Goal: Find specific page/section: Find specific page/section

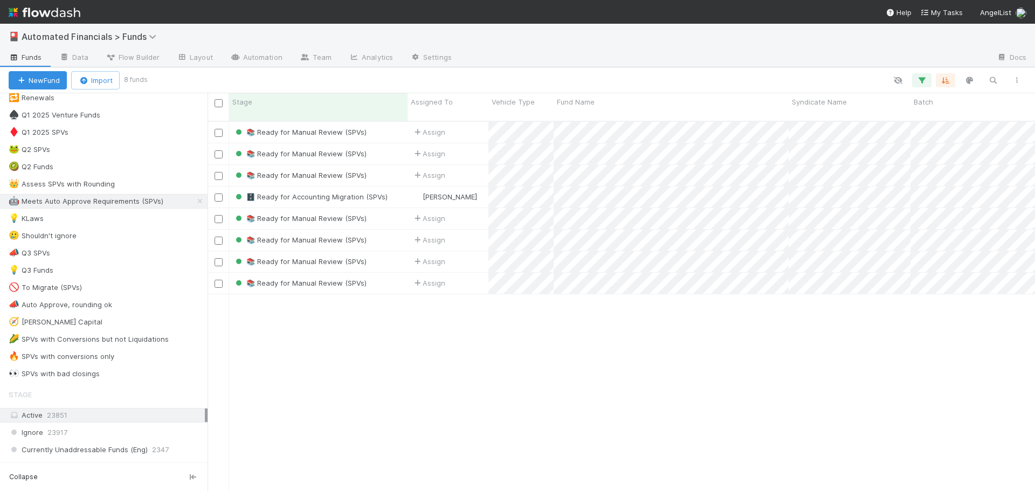
scroll to position [593, 0]
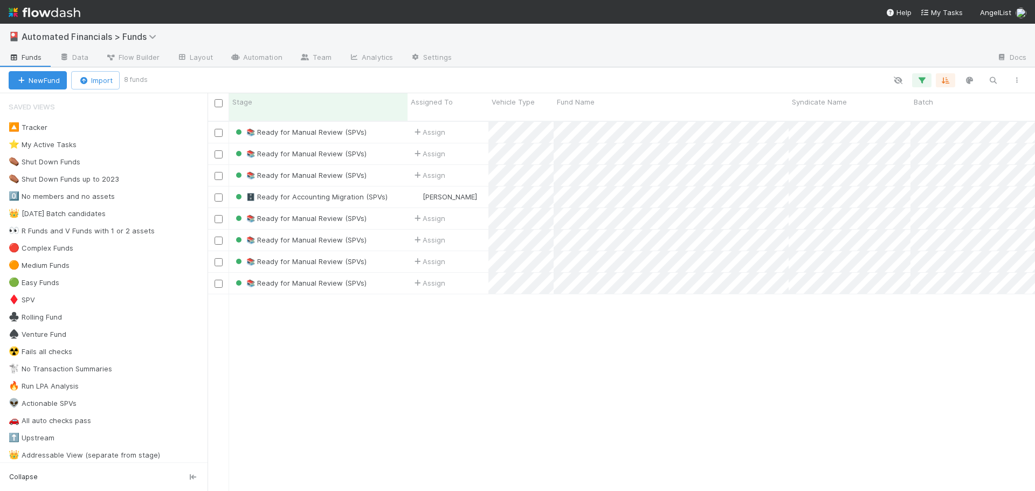
scroll to position [371, 819]
click at [916, 81] on button "button" at bounding box center [921, 80] width 19 height 14
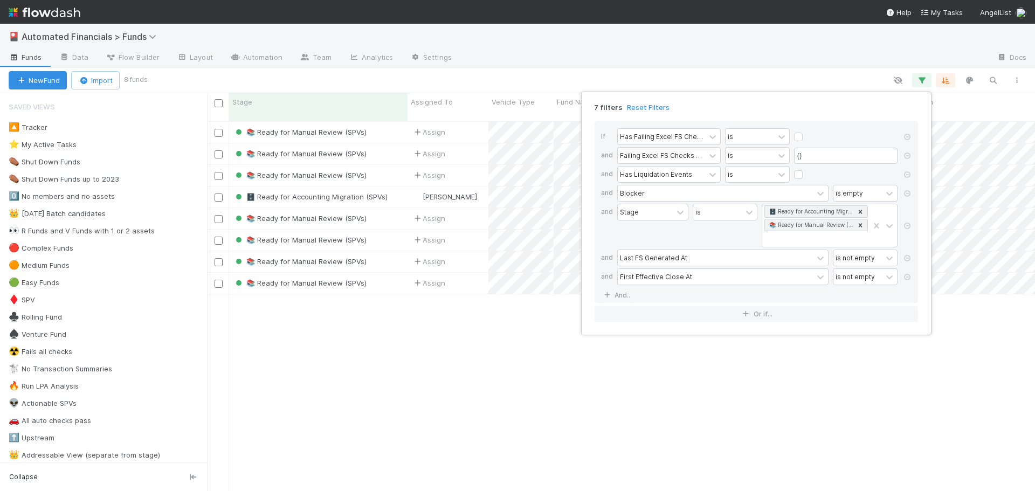
click at [749, 70] on div "7 filters Reset Filters If Has Failing Excel FS Checks is and Failing Excel FS …" at bounding box center [517, 245] width 1035 height 491
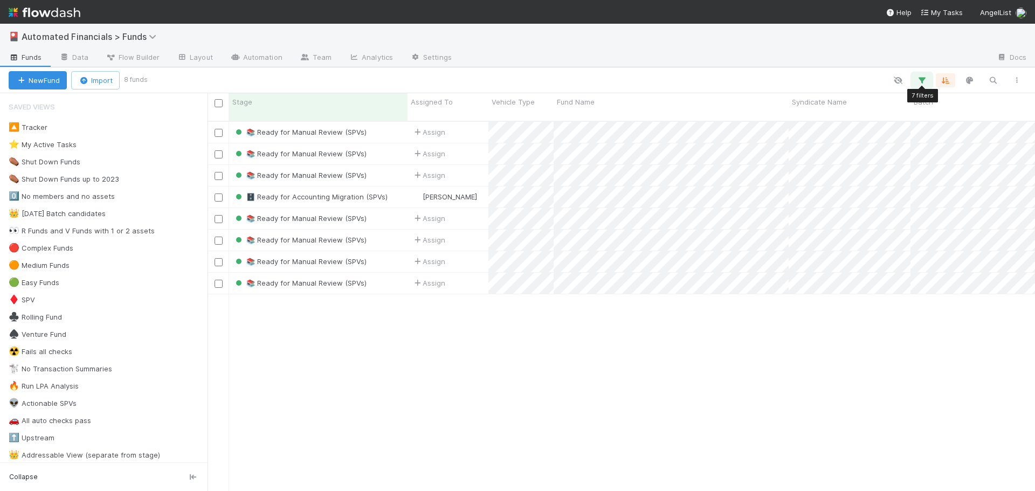
click at [923, 84] on icon "button" at bounding box center [921, 80] width 11 height 10
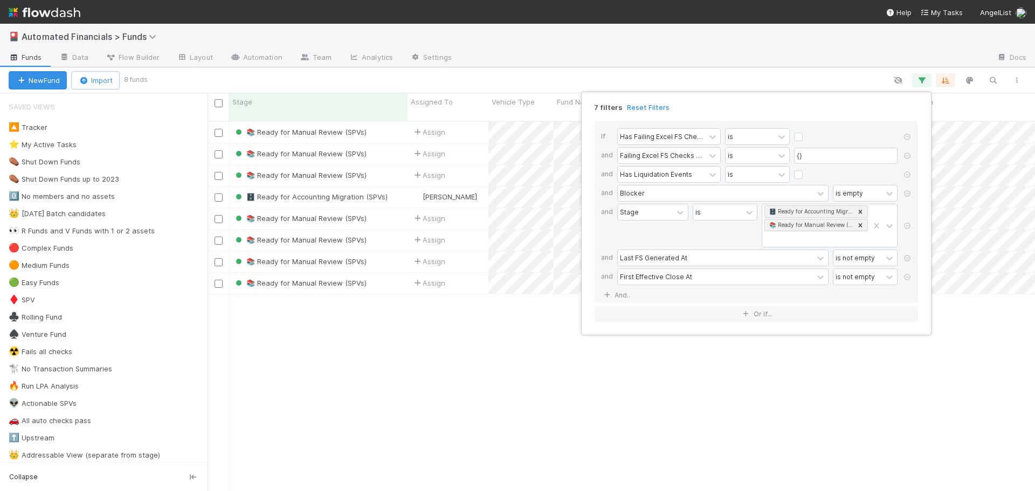
click at [562, 71] on div "7 filters Reset Filters If Has Failing Excel FS Checks is and Failing Excel FS …" at bounding box center [517, 245] width 1035 height 491
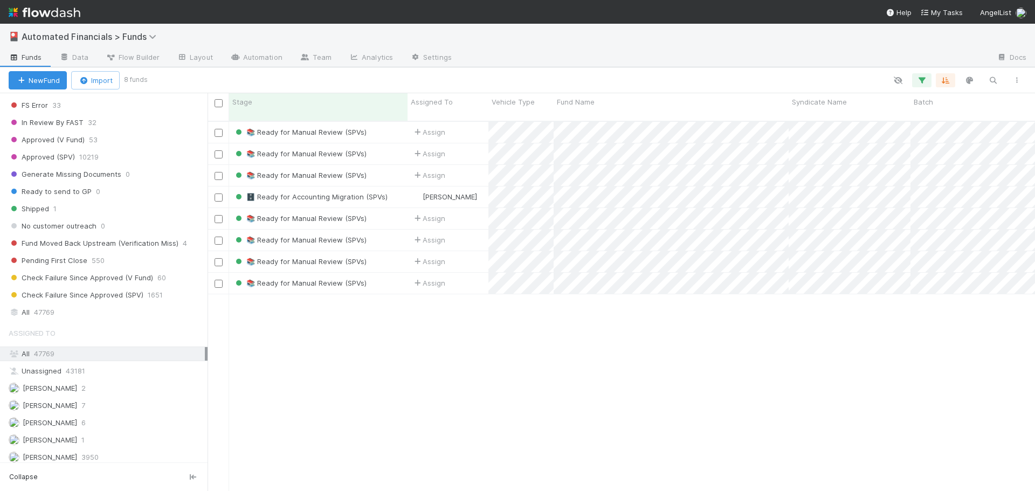
scroll to position [1294, 0]
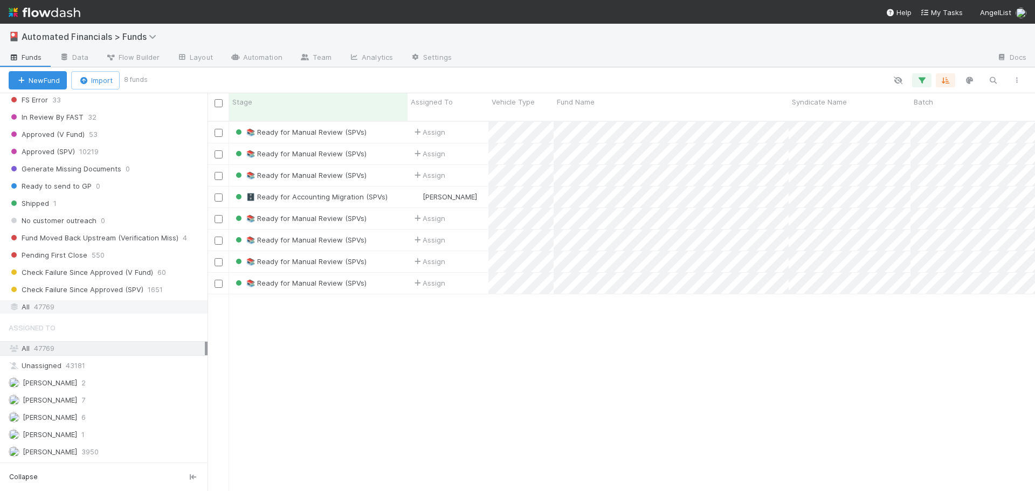
click at [67, 309] on div "All 47769" at bounding box center [107, 306] width 196 height 13
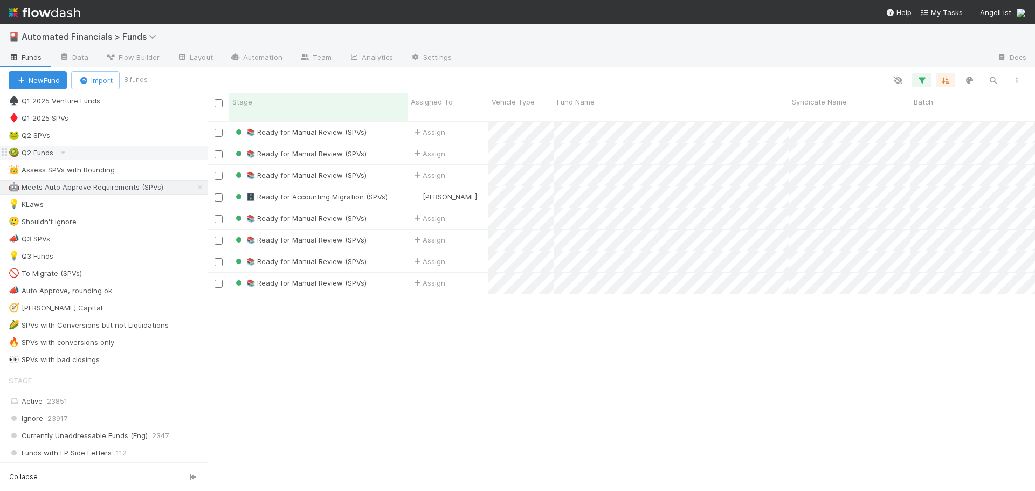
scroll to position [593, 0]
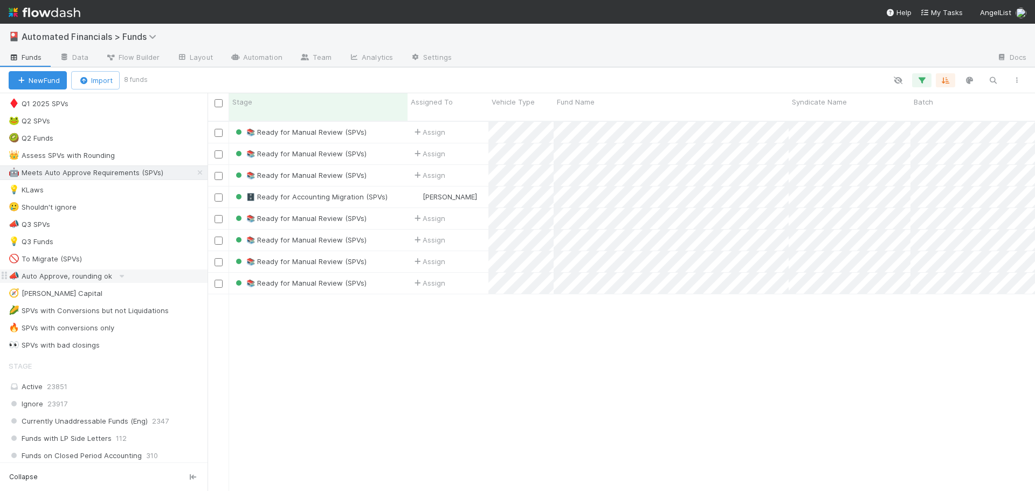
click at [57, 280] on div "📣 Auto Approve, rounding ok" at bounding box center [60, 275] width 103 height 13
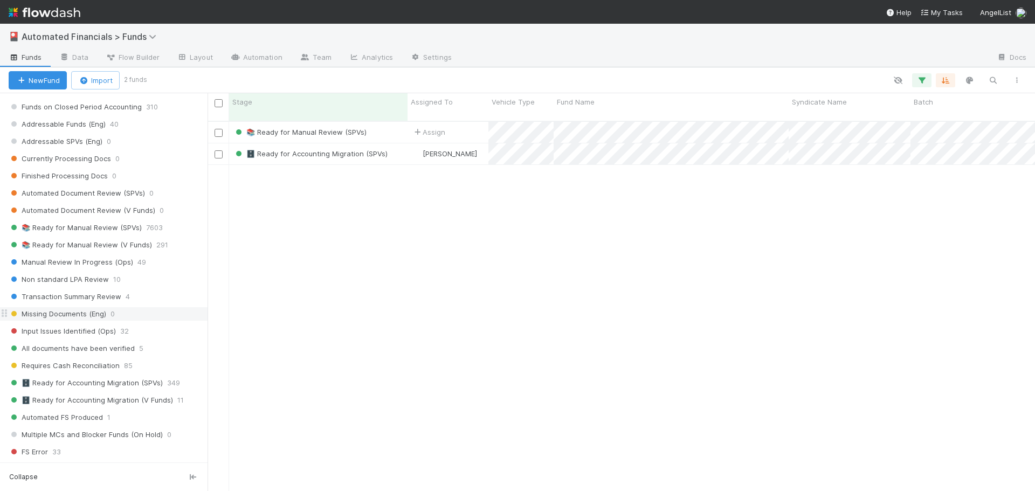
scroll to position [970, 0]
